Goal: Transaction & Acquisition: Purchase product/service

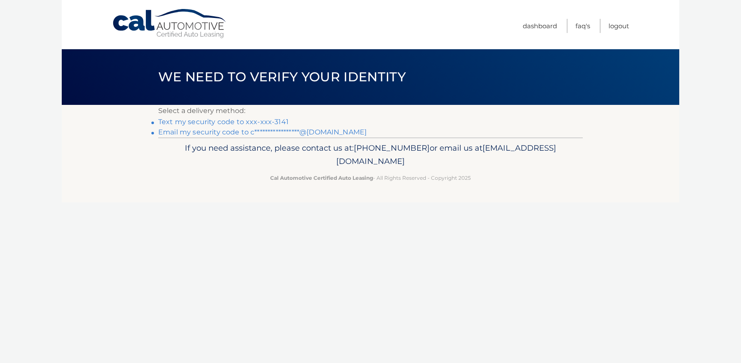
click at [183, 123] on link "Text my security code to xxx-xxx-3141" at bounding box center [223, 122] width 130 height 8
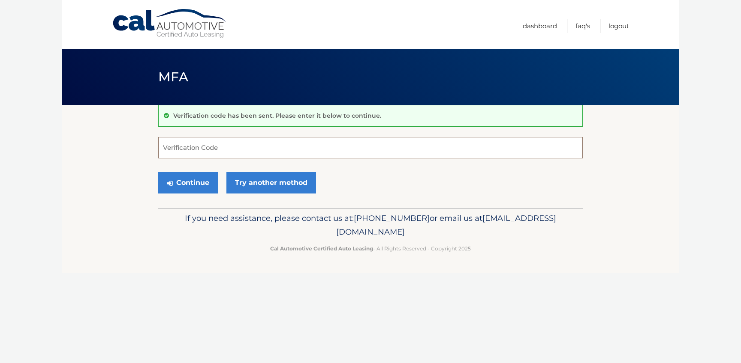
click at [174, 146] on input "Verification Code" at bounding box center [370, 147] width 424 height 21
type input "808271"
click at [158, 172] on button "Continue" at bounding box center [188, 182] width 60 height 21
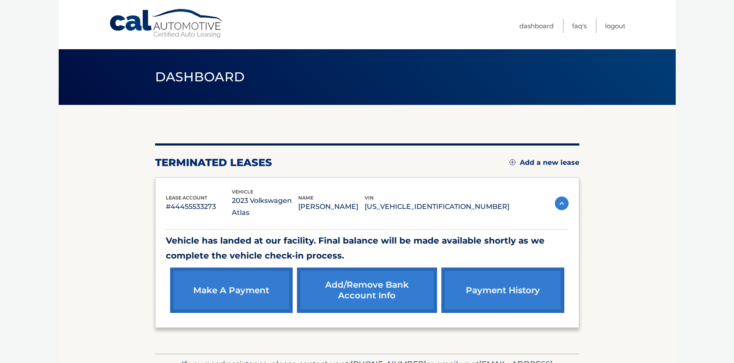
click at [213, 286] on link "make a payment" at bounding box center [231, 290] width 123 height 45
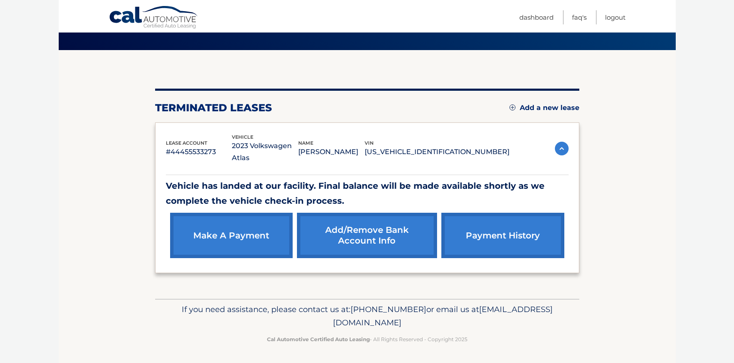
scroll to position [56, 0]
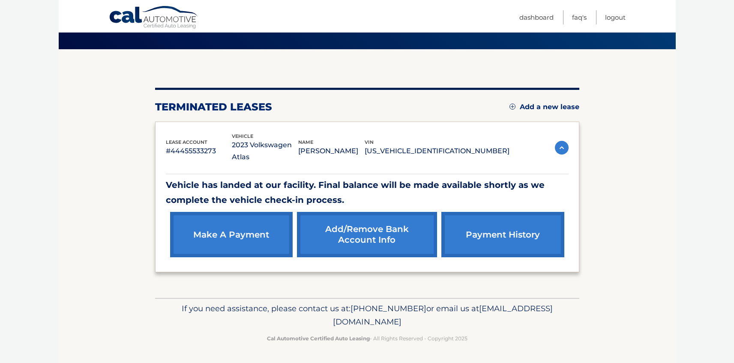
click at [244, 237] on link "make a payment" at bounding box center [231, 234] width 123 height 45
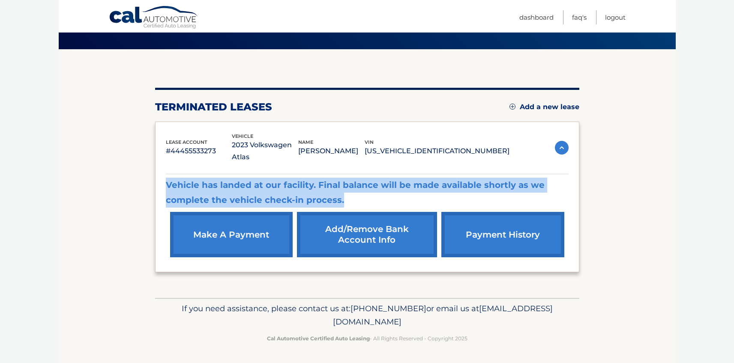
drag, startPoint x: 343, startPoint y: 198, endPoint x: 197, endPoint y: 176, distance: 147.3
click at [197, 176] on div "Vehicle has landed at our facility. Final balance will be made available shortl…" at bounding box center [367, 218] width 403 height 88
click at [426, 186] on p "Vehicle has landed at our facility. Final balance will be made available shortl…" at bounding box center [367, 193] width 403 height 30
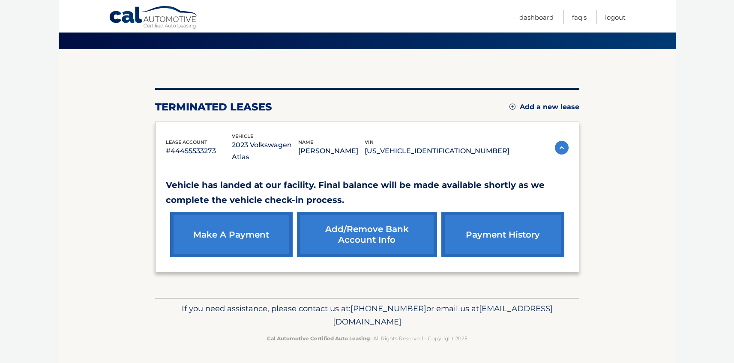
click at [222, 237] on link "make a payment" at bounding box center [231, 234] width 123 height 45
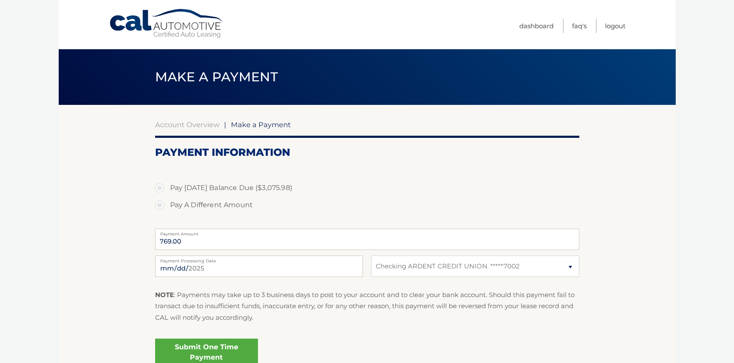
select select "M2NjM2Q4MTMtNjZmZS00ZWY2LWIyZjItNjYyNjQ5MTFmNDY1"
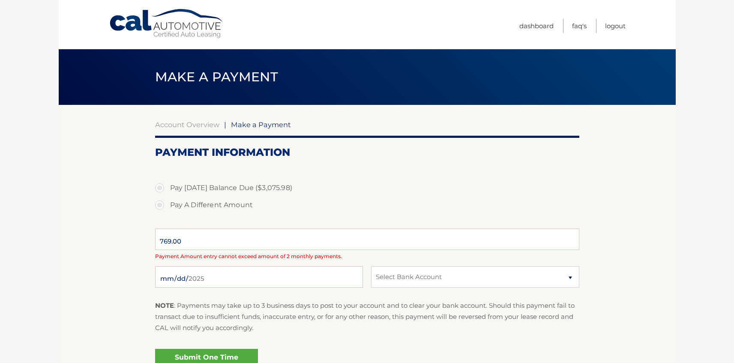
select select "M2NjM2Q4MTMtNjZmZS00ZWY2LWIyZjItNjYyNjQ5MTFmNDY1"
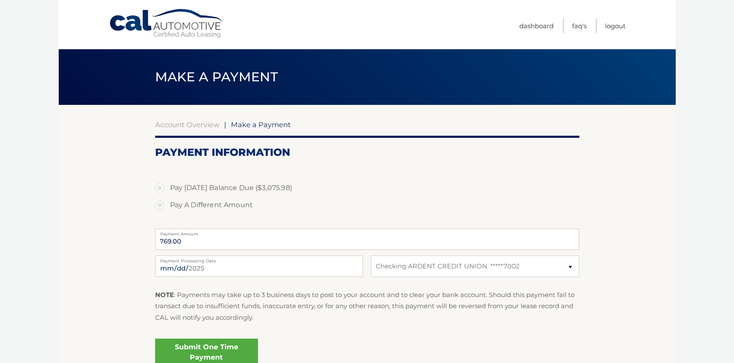
click at [162, 188] on label "Pay [DATE] Balance Due ($3,075.98)" at bounding box center [367, 188] width 424 height 17
click at [162, 188] on input "Pay [DATE] Balance Due ($3,075.98)" at bounding box center [163, 187] width 9 height 14
radio input "true"
type input "3075.98"
click at [159, 206] on label "Pay A Different Amount" at bounding box center [367, 205] width 424 height 17
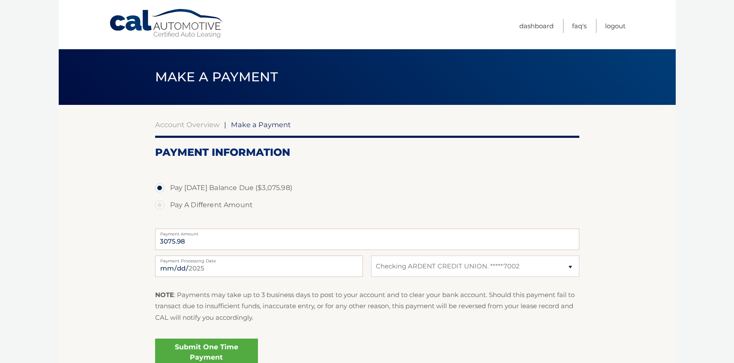
click at [159, 206] on input "Pay A Different Amount" at bounding box center [163, 204] width 9 height 14
radio input "true"
click at [162, 187] on label "Pay [DATE] Balance Due ($3,075.98)" at bounding box center [367, 188] width 424 height 17
click at [162, 187] on input "Pay [DATE] Balance Due ($3,075.98)" at bounding box center [163, 187] width 9 height 14
radio input "true"
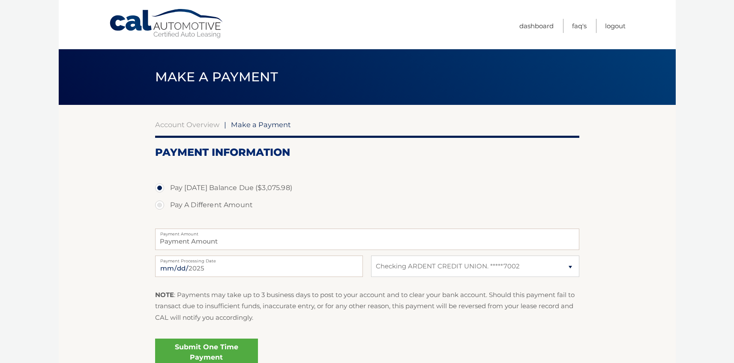
type input "3075.98"
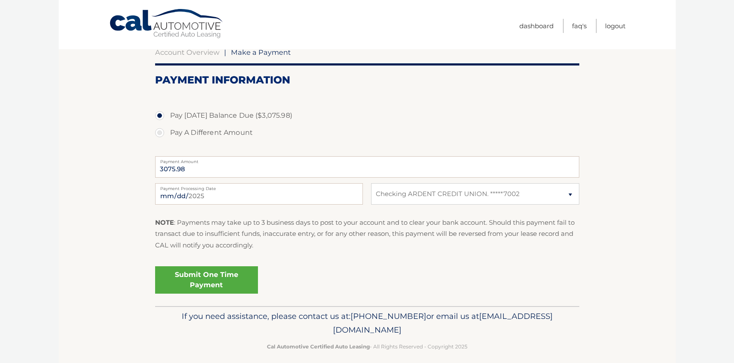
scroll to position [80, 0]
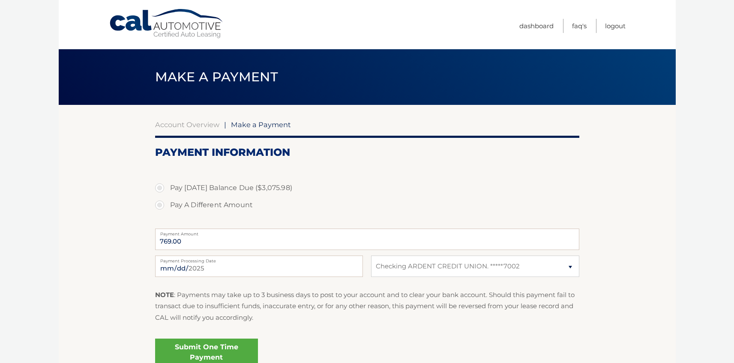
select select "M2NjM2Q4MTMtNjZmZS00ZWY2LWIyZjItNjYyNjQ5MTFmNDY1"
